Goal: Information Seeking & Learning: Learn about a topic

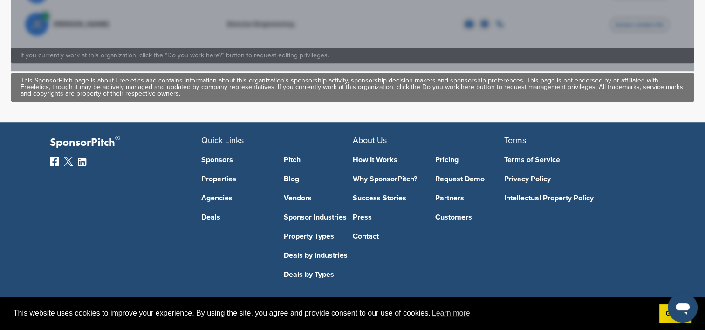
scroll to position [648, 0]
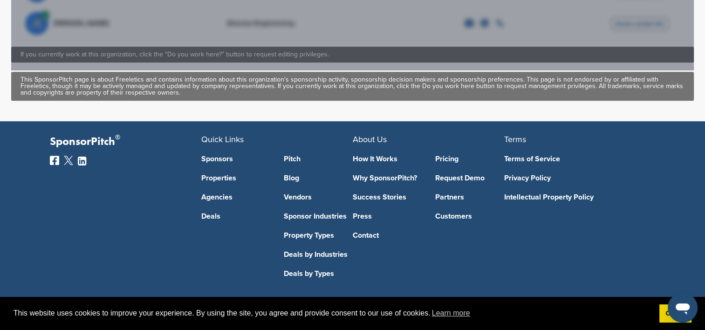
click at [217, 158] on link "Sponsors" at bounding box center [235, 158] width 69 height 7
